Goal: Transaction & Acquisition: Purchase product/service

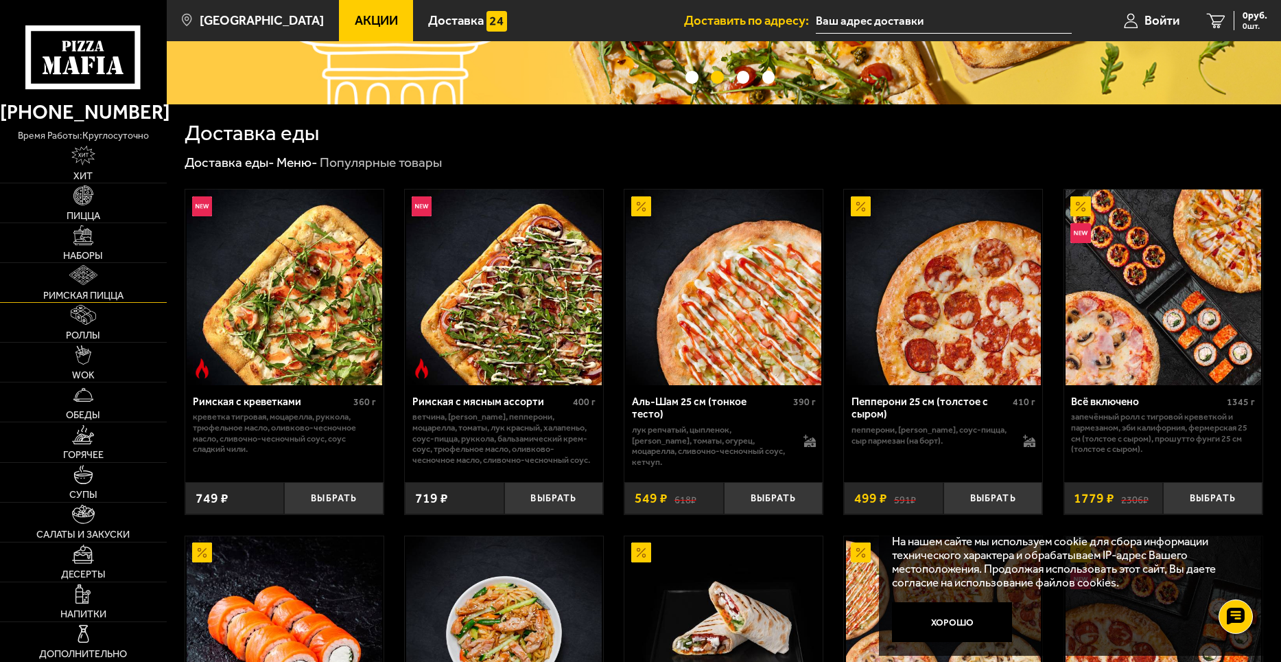
scroll to position [275, 0]
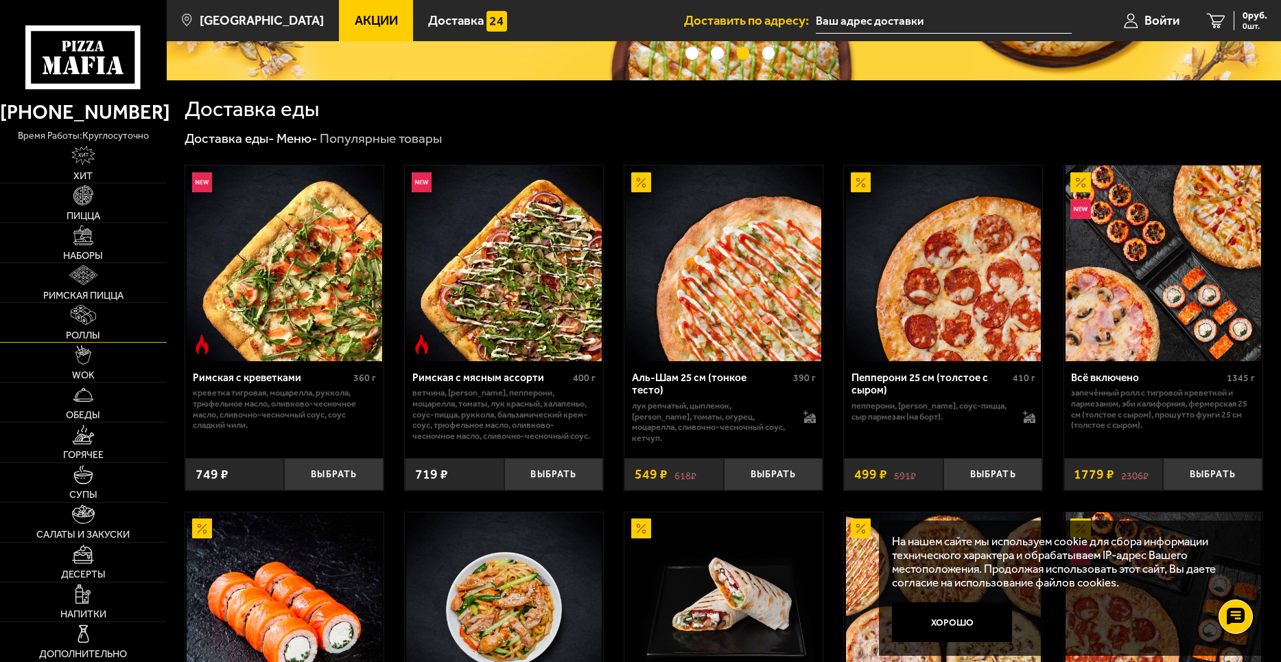
click at [81, 323] on img at bounding box center [83, 315] width 25 height 20
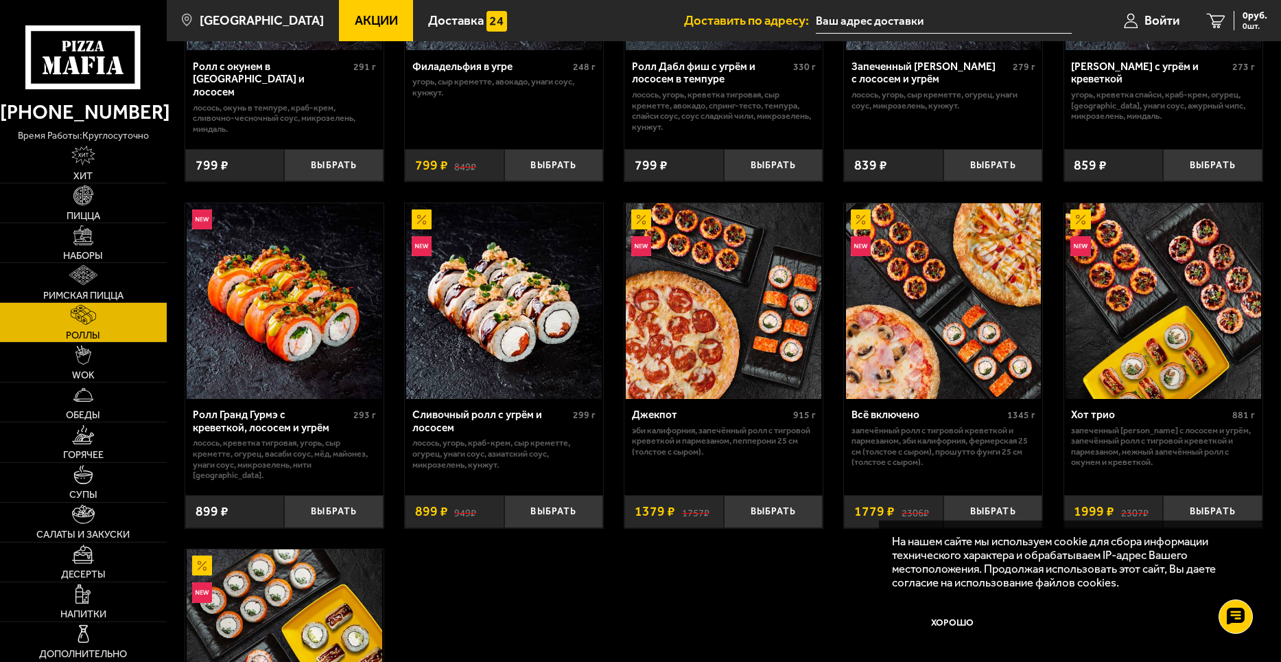
scroll to position [618, 0]
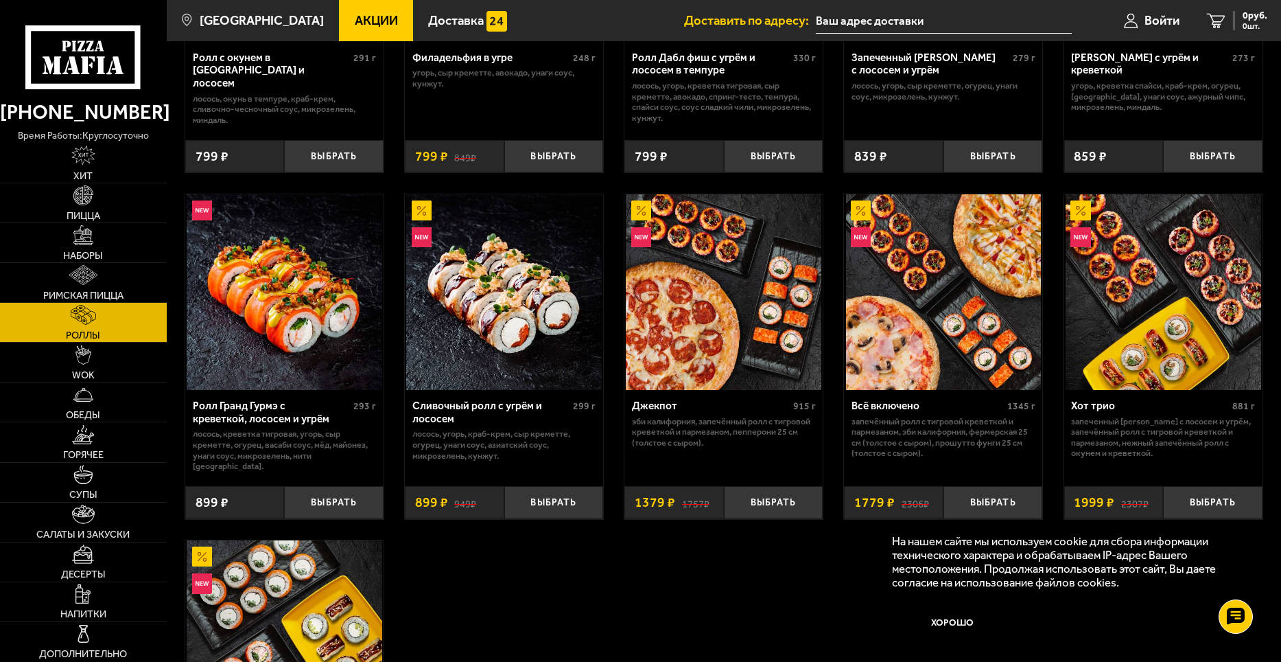
click at [716, 293] on img at bounding box center [724, 292] width 196 height 196
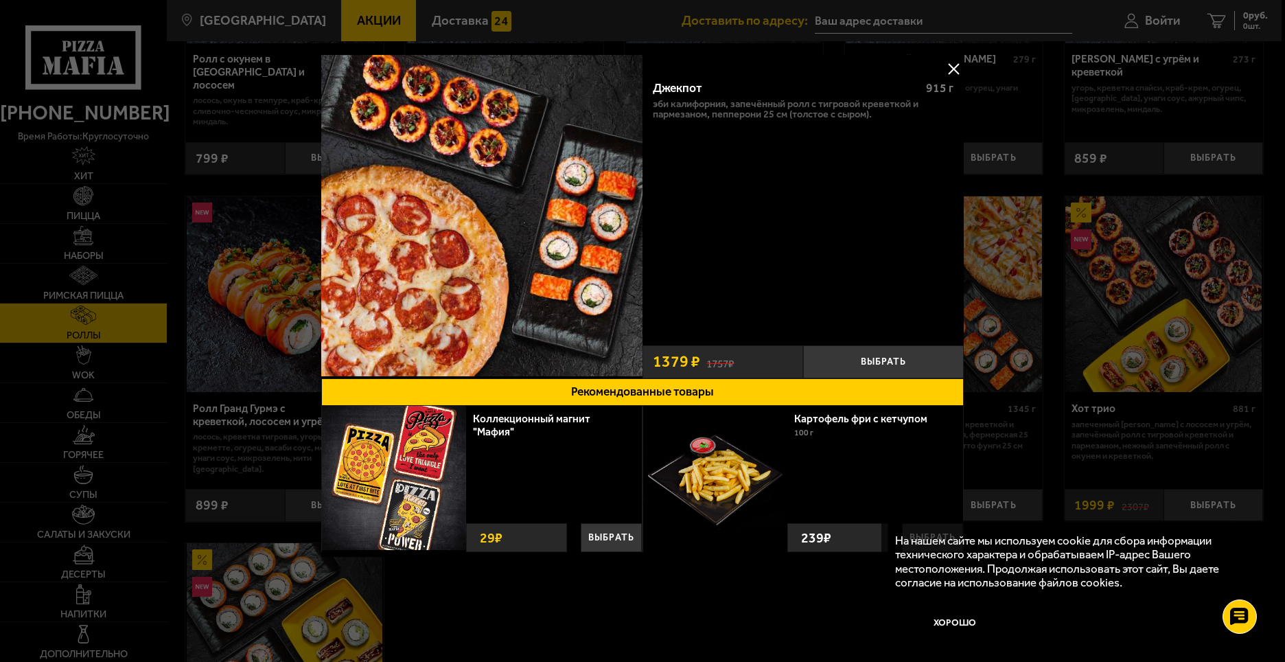
click at [953, 69] on button at bounding box center [953, 68] width 21 height 21
